Goal: Find contact information: Find contact information

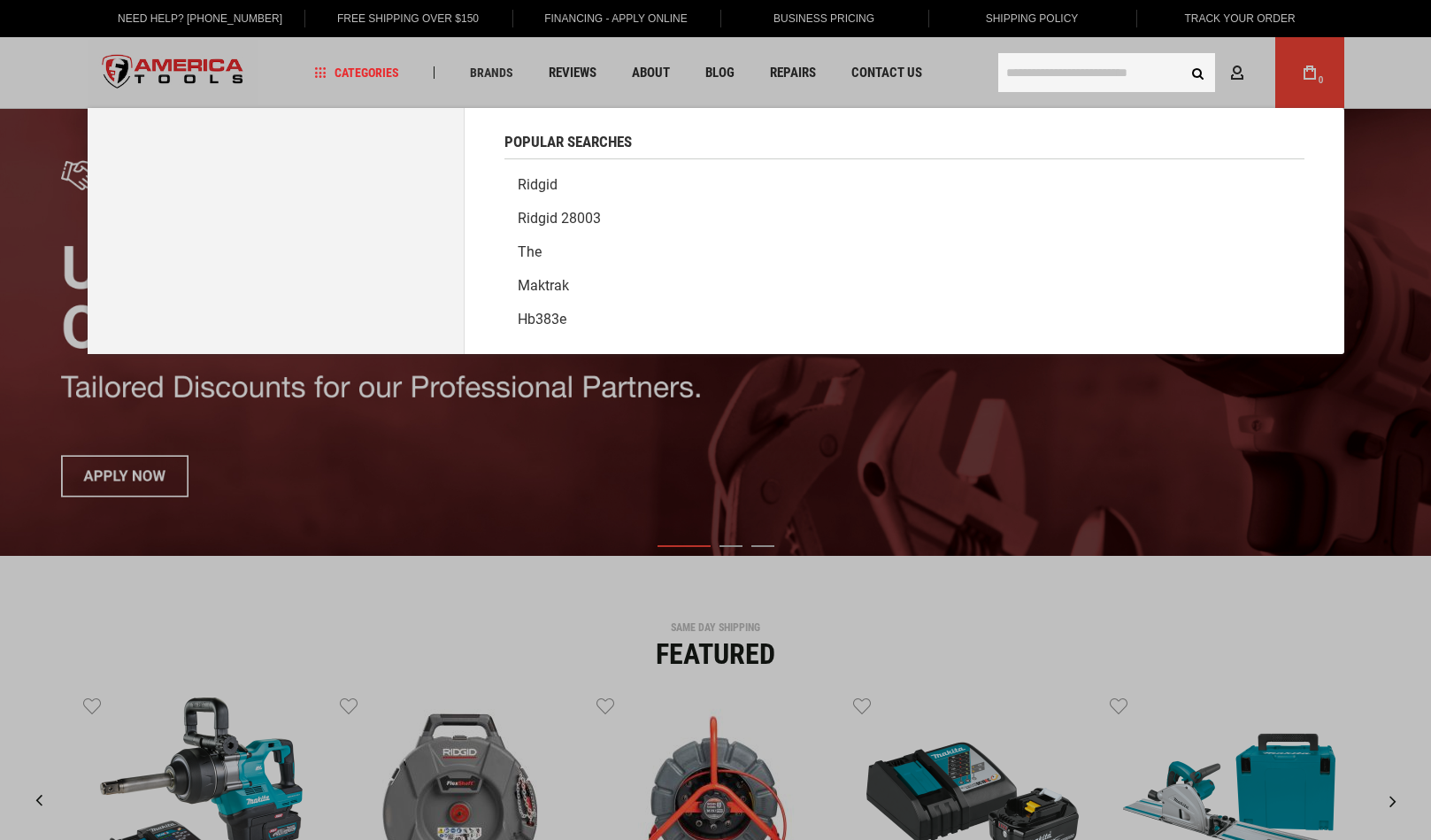
click at [1084, 76] on input "text" at bounding box center [1106, 73] width 216 height 39
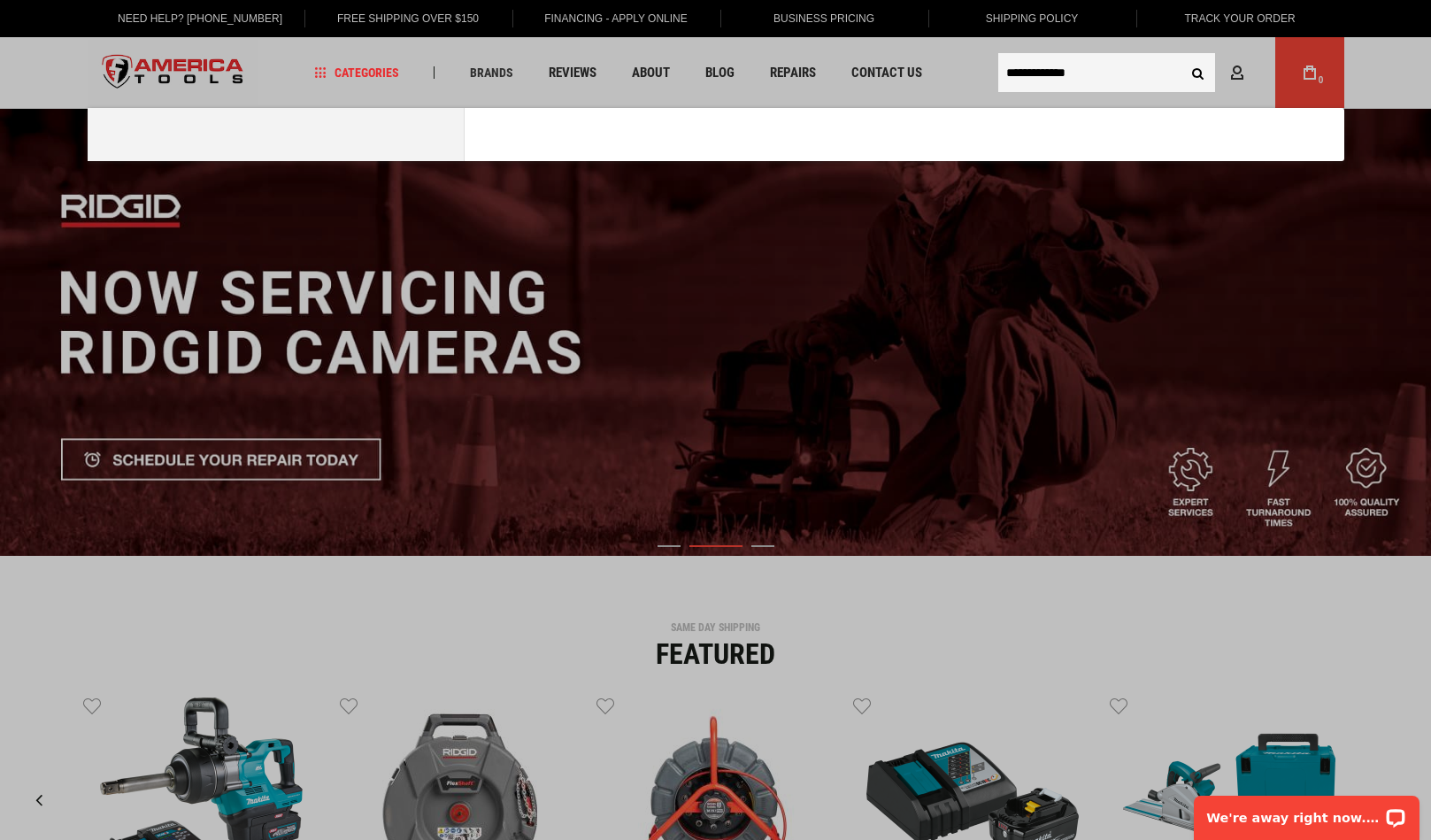
type input "**********"
click at [1182, 55] on button "Search" at bounding box center [1198, 72] width 34 height 34
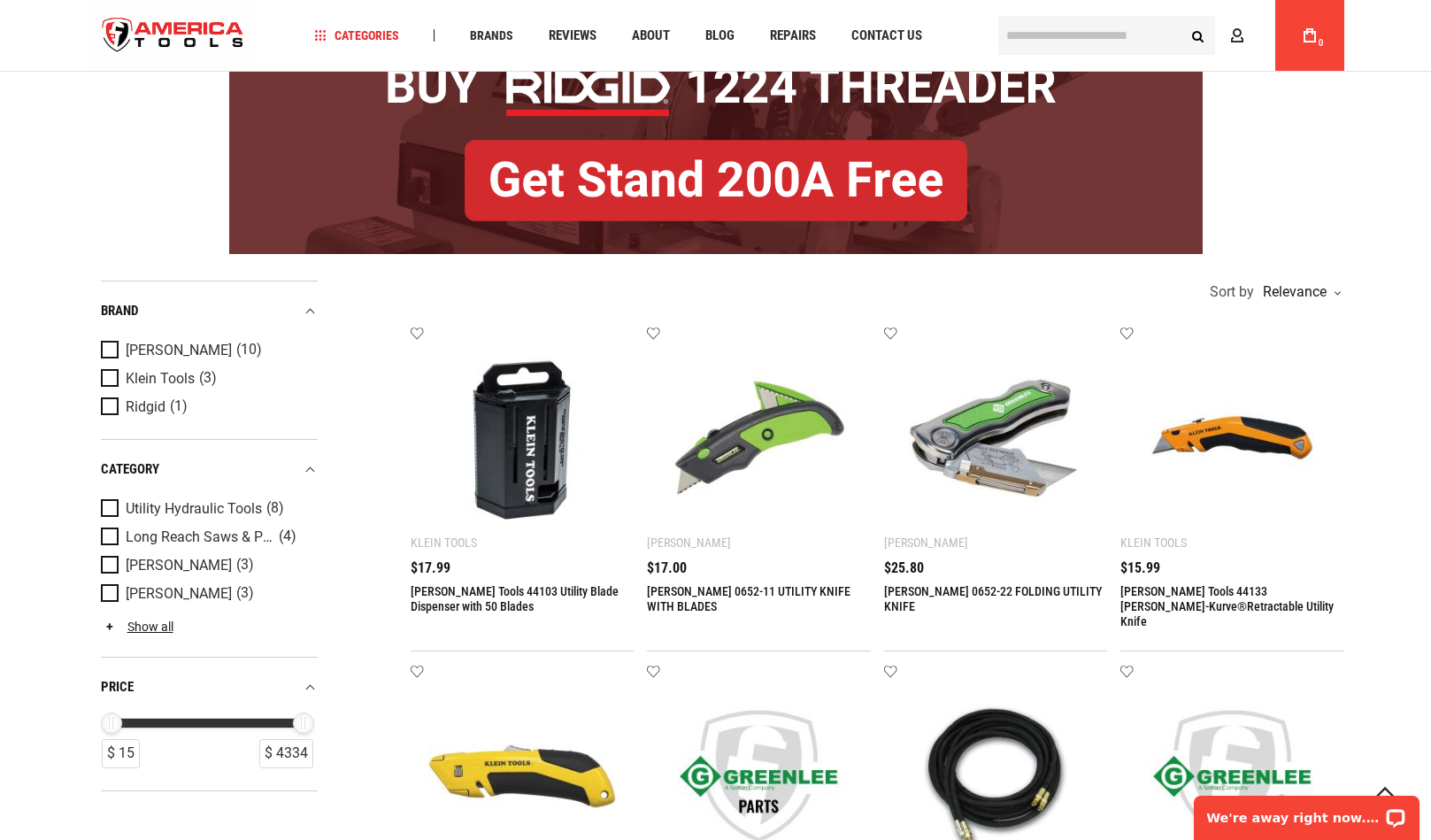
scroll to position [177, 0]
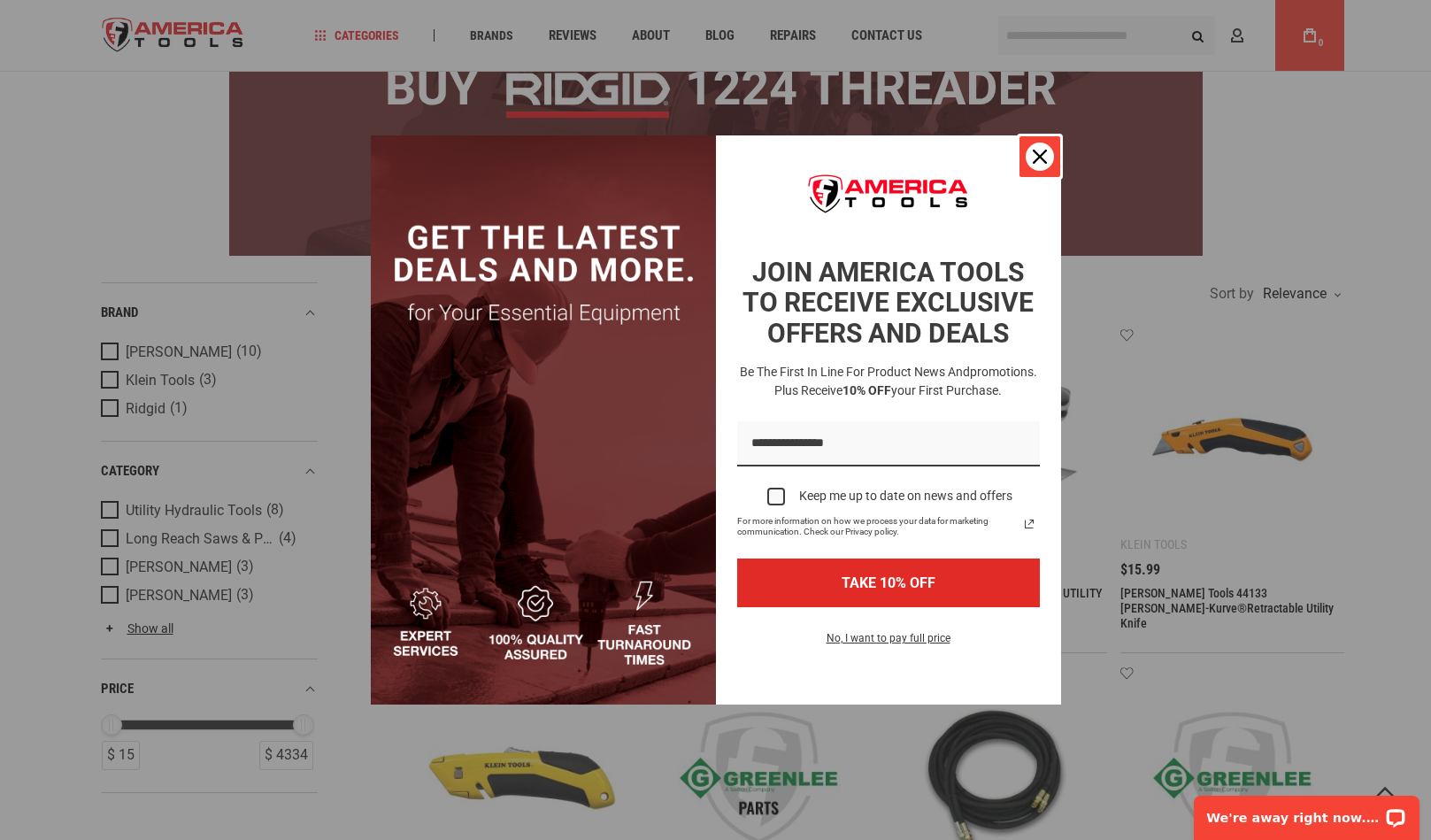
click at [1044, 150] on icon "close icon" at bounding box center [1040, 156] width 15 height 15
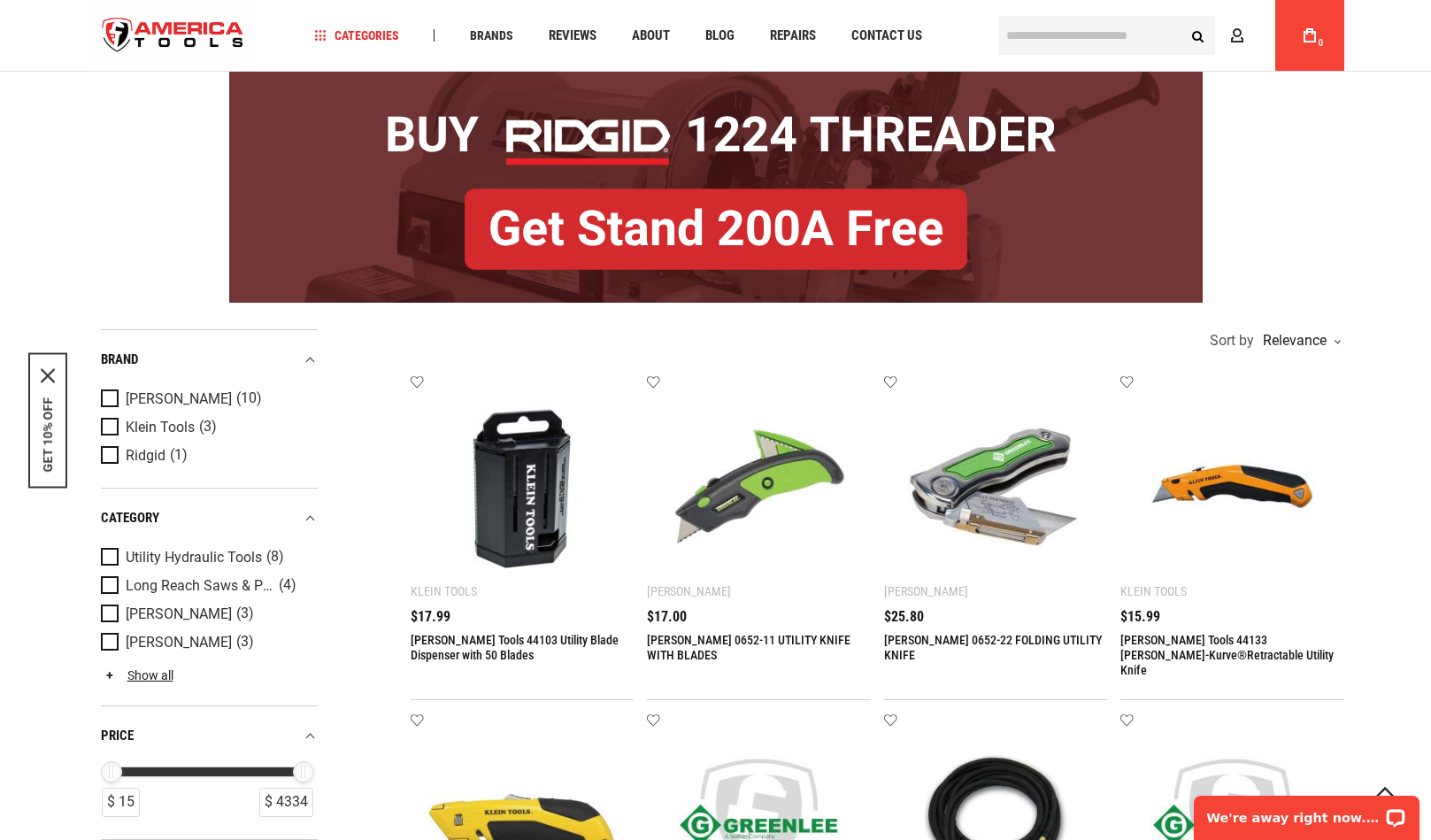
scroll to position [0, 0]
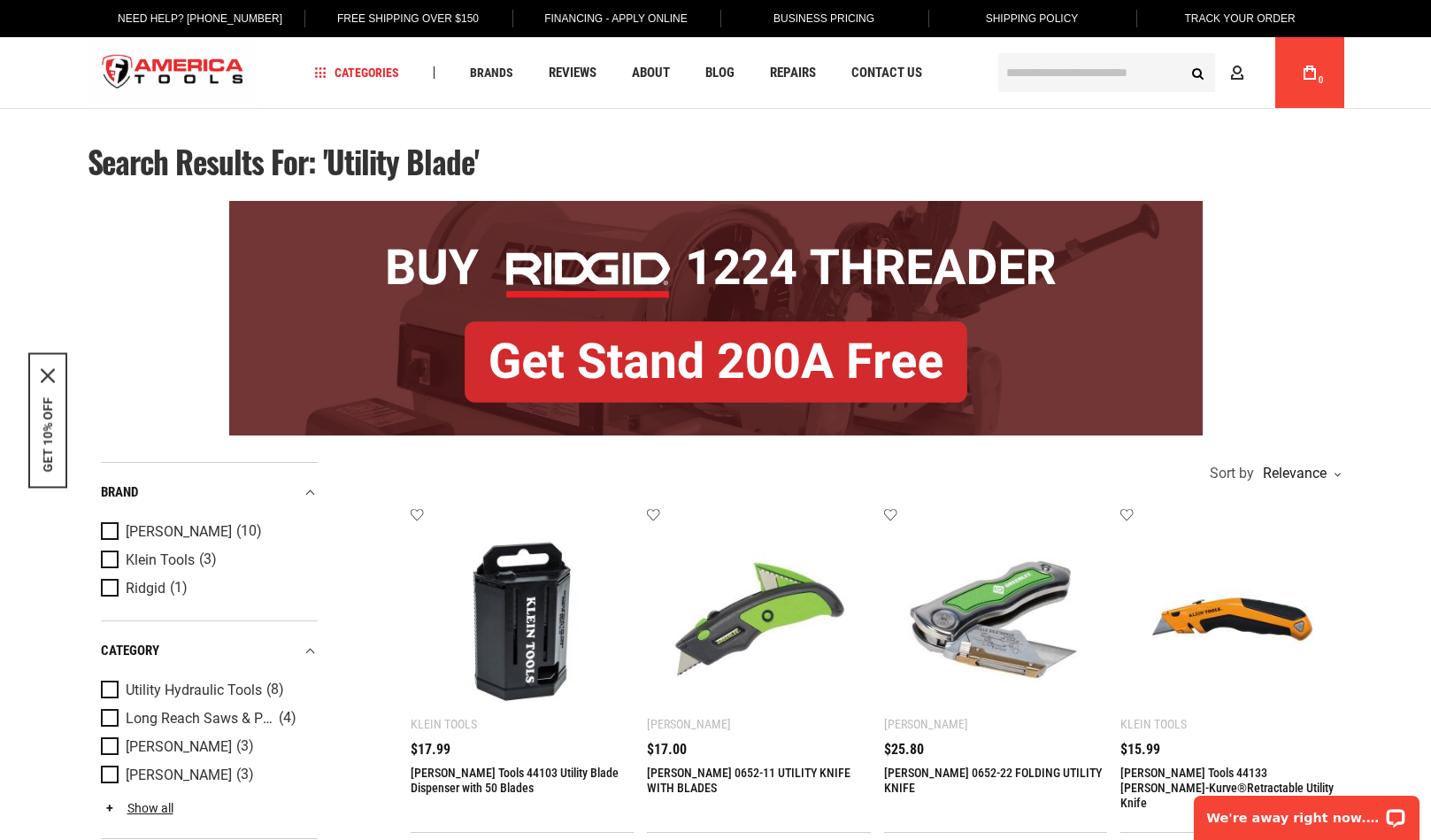
click at [1124, 70] on input "text" at bounding box center [1106, 73] width 216 height 39
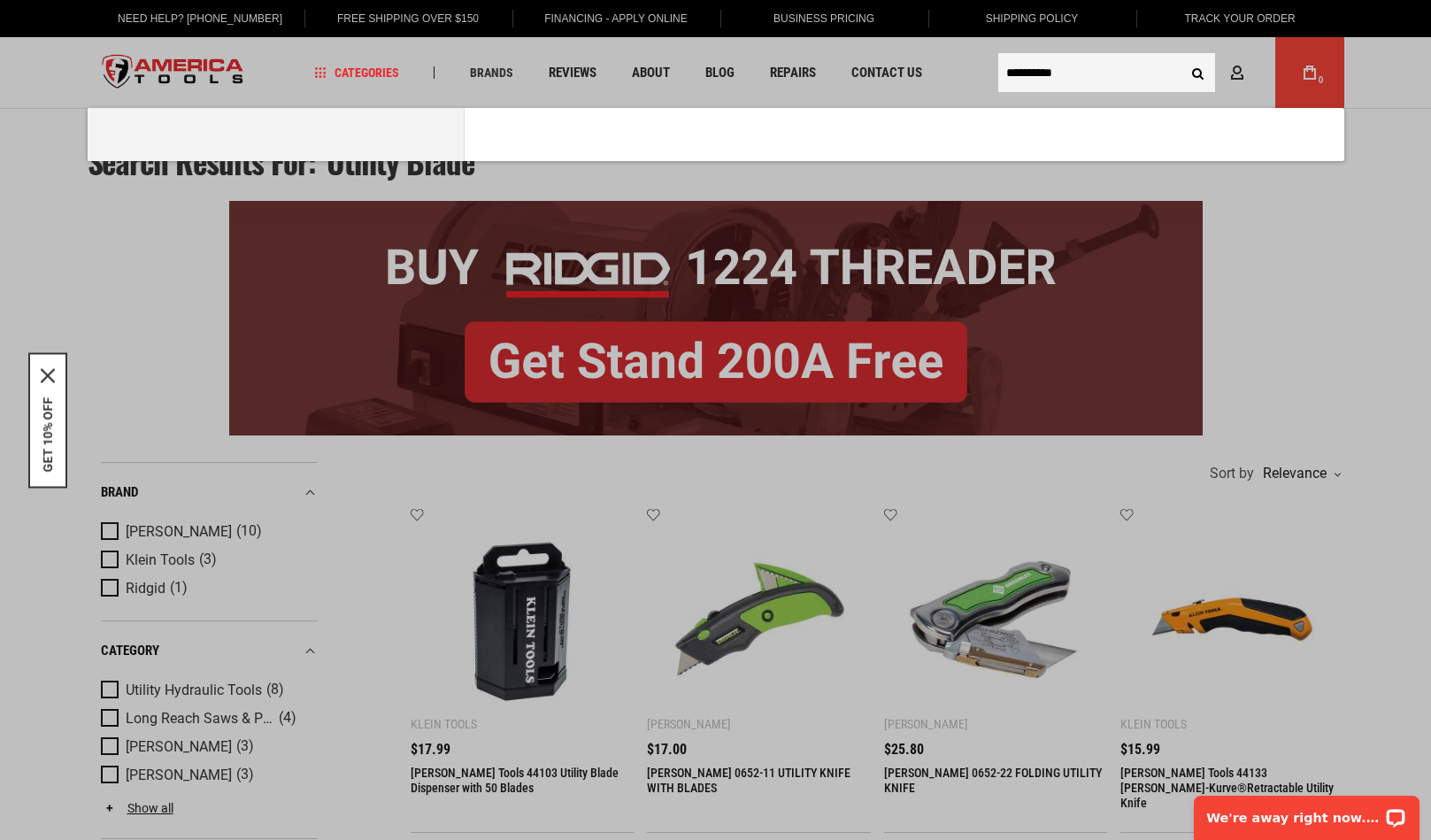
type input "**********"
click at [1182, 55] on button "Search" at bounding box center [1198, 72] width 34 height 34
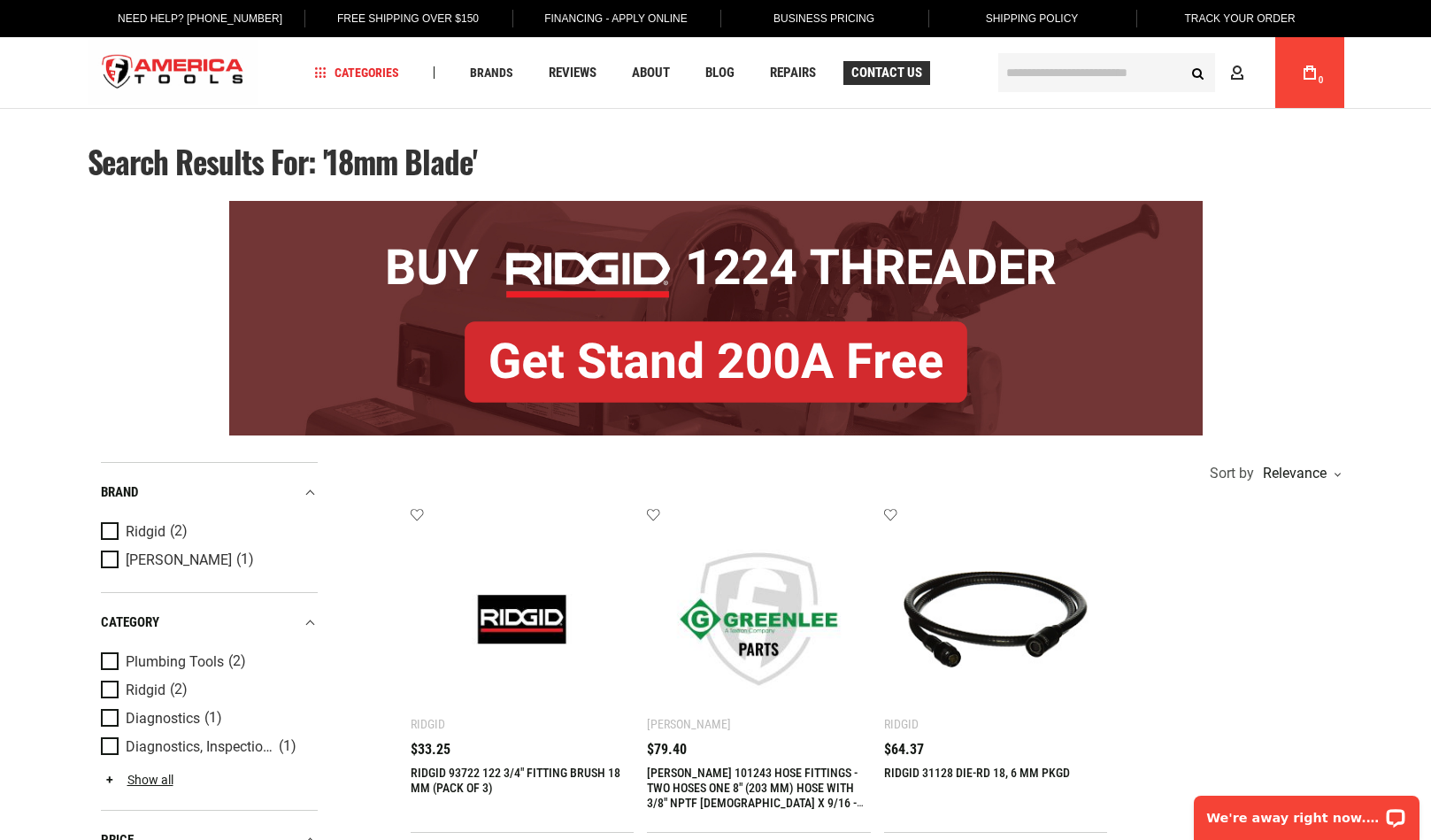
click at [889, 78] on span "Contact Us" at bounding box center [887, 73] width 71 height 14
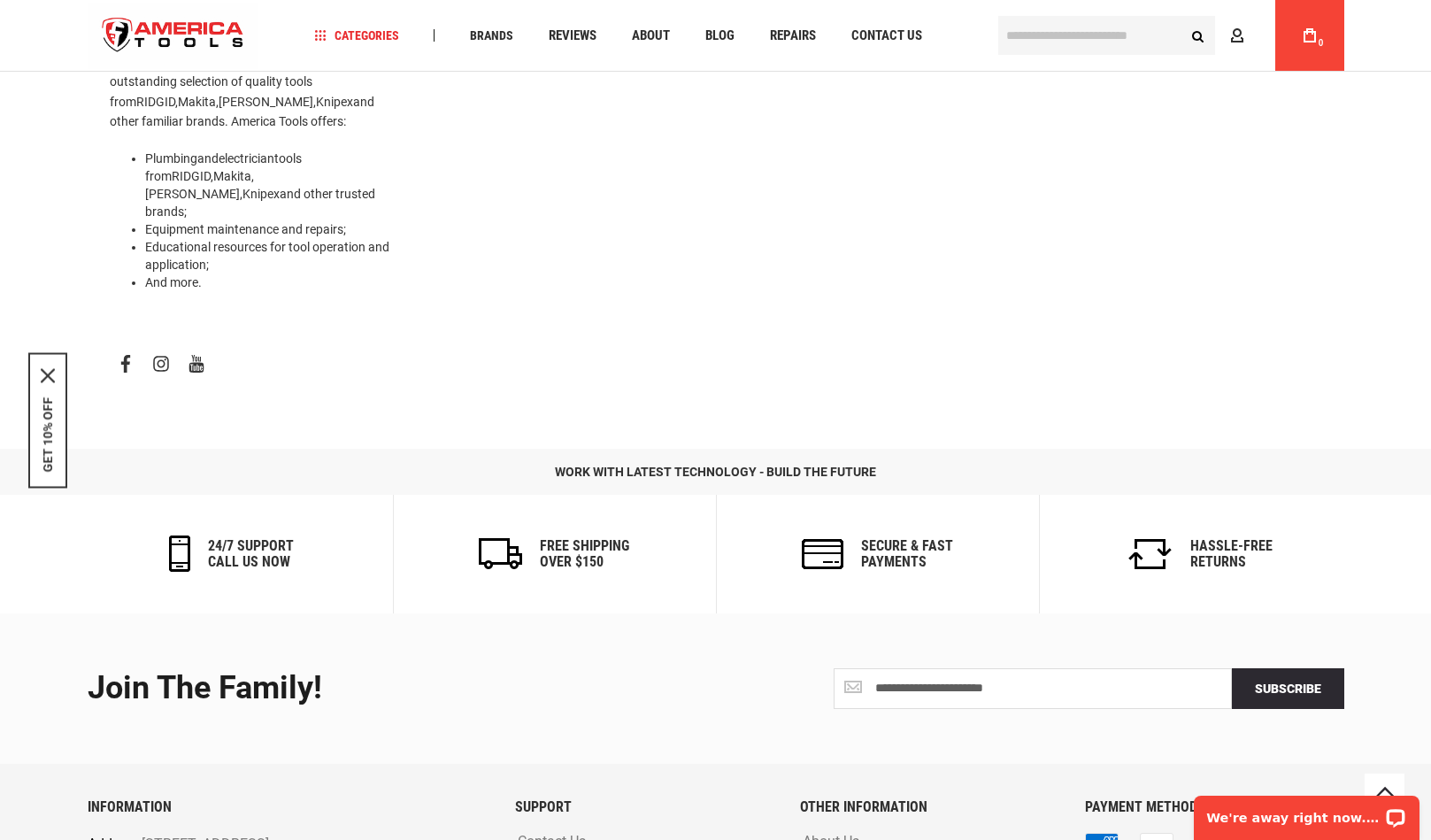
scroll to position [837, 0]
